Goal: Transaction & Acquisition: Purchase product/service

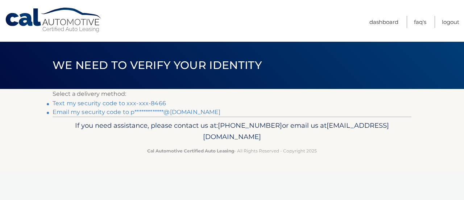
click at [125, 104] on link "Text my security code to xxx-xxx-8466" at bounding box center [109, 103] width 113 height 7
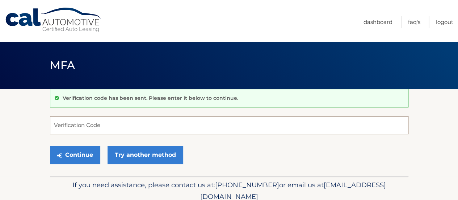
click at [104, 120] on input "Verification Code" at bounding box center [229, 125] width 359 height 18
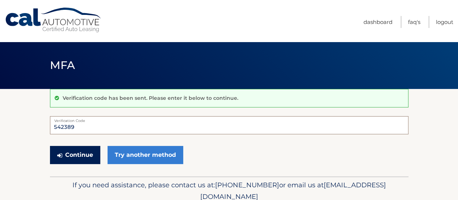
type input "542389"
click at [72, 155] on button "Continue" at bounding box center [75, 155] width 50 height 18
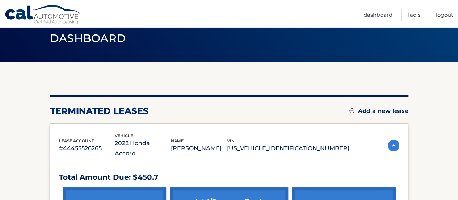
scroll to position [109, 0]
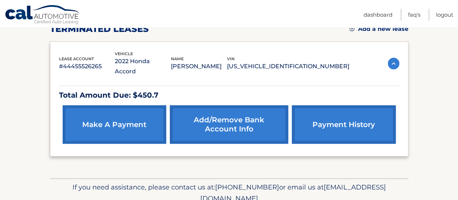
click at [120, 111] on link "make a payment" at bounding box center [115, 124] width 104 height 38
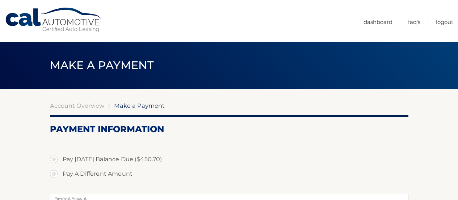
select select "YTAyYTI5NWItYTcwMC00Yjk4LWE3YTMtZGZmMWVlZmRhOGE4"
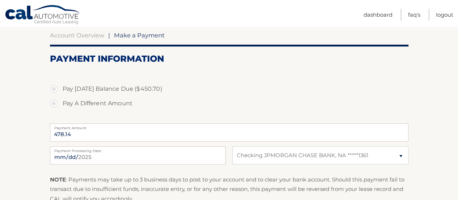
scroll to position [72, 0]
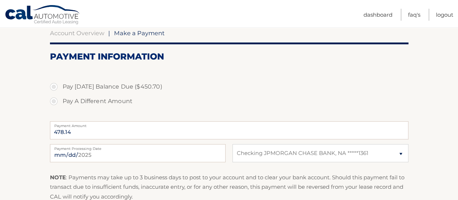
click at [97, 101] on label "Pay A Different Amount" at bounding box center [229, 101] width 359 height 14
click at [60, 101] on input "Pay A Different Amount" at bounding box center [56, 100] width 7 height 12
radio input "true"
click at [98, 129] on input "Payment Amount" at bounding box center [229, 130] width 359 height 18
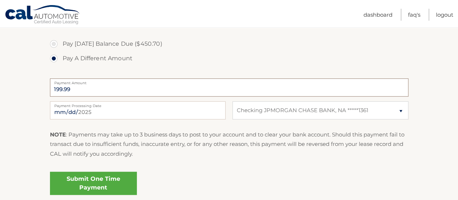
scroll to position [109, 0]
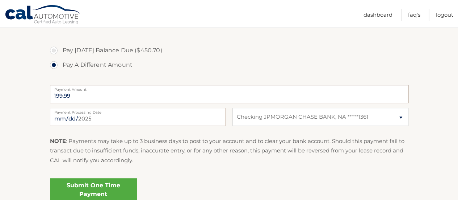
click at [94, 98] on input "199.99" at bounding box center [229, 94] width 359 height 18
drag, startPoint x: 94, startPoint y: 98, endPoint x: 43, endPoint y: 91, distance: 51.2
click at [43, 91] on section "Account Overview | Make a Payment Payment Information Pay Today's Balance Due (…" at bounding box center [229, 95] width 458 height 231
type input "200.0"
click at [254, 172] on fieldset "Pay Today's Balance Due ($450.70) Pay A Different Amount 200.0 Payment Amount P…" at bounding box center [229, 120] width 359 height 181
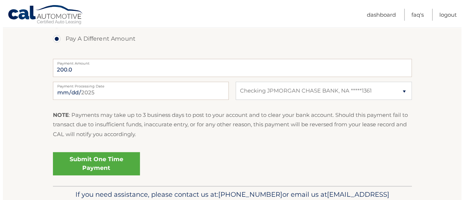
scroll to position [145, 0]
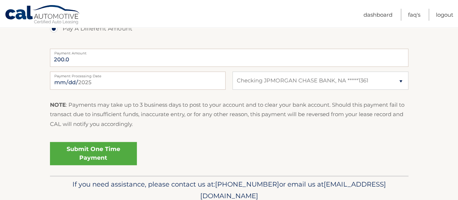
click at [101, 149] on link "Submit One Time Payment" at bounding box center [93, 153] width 87 height 23
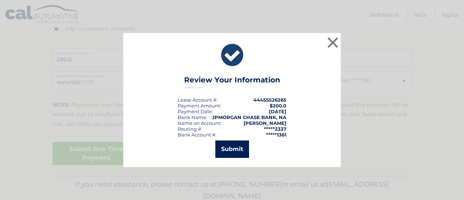
click at [228, 152] on button "Submit" at bounding box center [232, 148] width 34 height 17
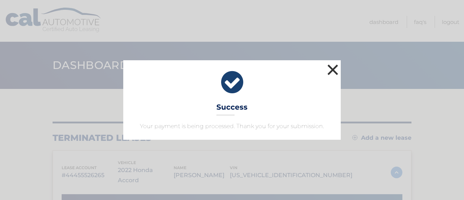
click at [335, 68] on button "×" at bounding box center [332, 69] width 14 height 14
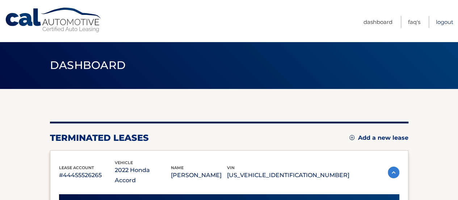
drag, startPoint x: 440, startPoint y: 24, endPoint x: 436, endPoint y: 19, distance: 6.7
click at [440, 24] on link "Logout" at bounding box center [444, 22] width 17 height 12
